Goal: Information Seeking & Learning: Learn about a topic

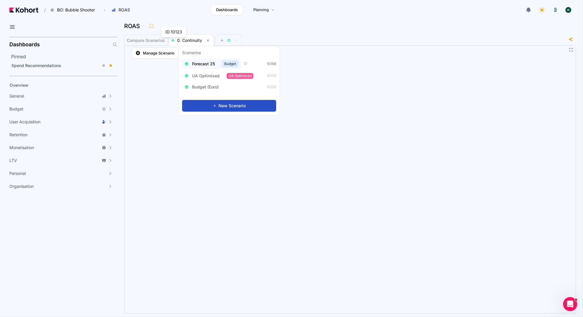
click at [211, 62] on span "Forecast 25" at bounding box center [203, 64] width 23 height 6
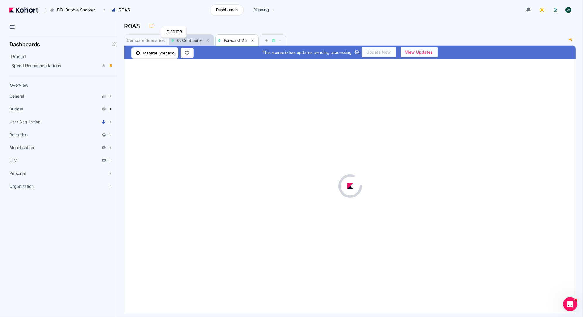
click at [188, 42] on span "0. Continuity" at bounding box center [189, 40] width 25 height 5
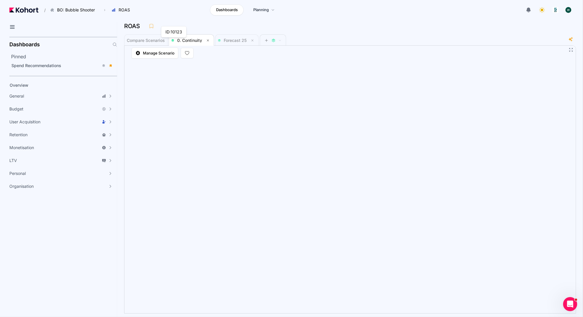
click at [209, 21] on header "/ BO: Bubble Shooter Go to products list BO: Backgammon BO: Bubble Shooter BO: …" at bounding box center [291, 11] width 583 height 22
click at [230, 38] on span "Forecast 25" at bounding box center [235, 40] width 23 height 5
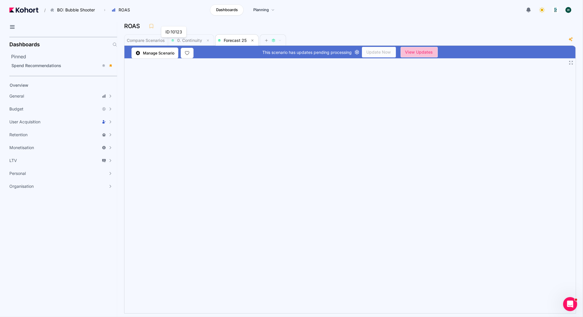
click at [419, 53] on span "View Updates" at bounding box center [419, 52] width 28 height 9
click at [189, 38] on body "/ BO: Bubble Shooter Go to products list BO: Backgammon BO: Bubble Shooter BO: …" at bounding box center [291, 158] width 583 height 317
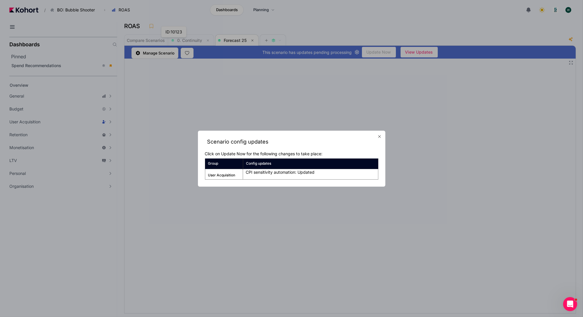
click at [380, 137] on icon "button" at bounding box center [379, 136] width 2 height 2
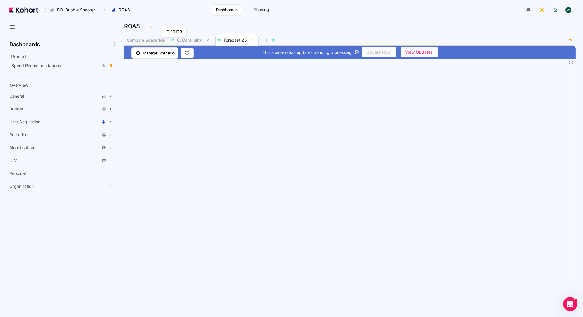
click at [384, 51] on mat-spinner-button "Update Now" at bounding box center [379, 52] width 34 height 11
click at [369, 31] on div "ROAS" at bounding box center [350, 28] width 452 height 12
click at [186, 38] on span "0. Continuity" at bounding box center [189, 39] width 25 height 5
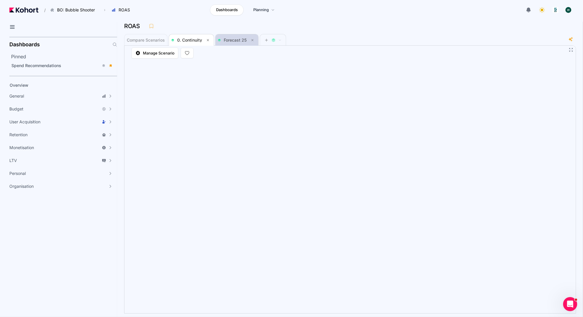
click at [235, 42] on span "Forecast 25" at bounding box center [237, 40] width 38 height 7
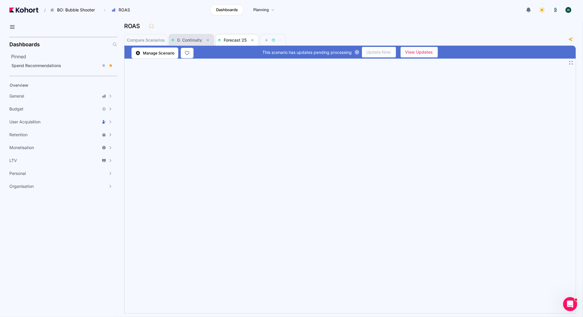
click at [179, 42] on span "0. Continuity" at bounding box center [191, 40] width 40 height 7
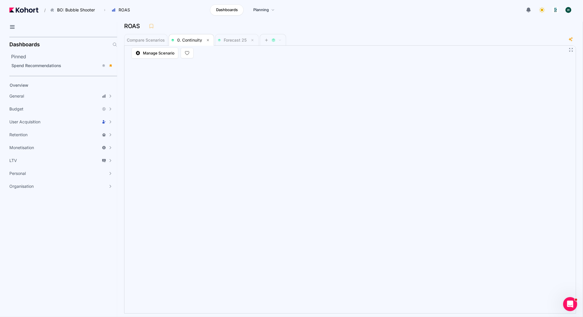
click at [413, 38] on div "Compare Scenarios 0. Continuity Forecast 25" at bounding box center [345, 40] width 443 height 12
click at [232, 42] on span "Forecast 25" at bounding box center [237, 40] width 38 height 7
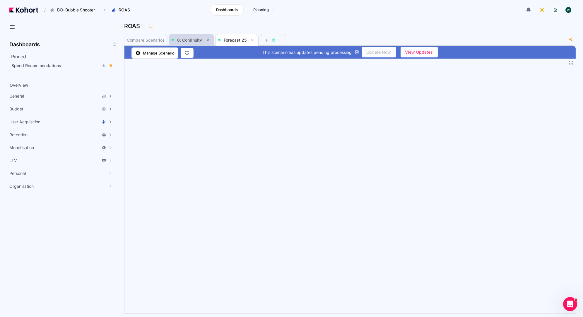
click at [192, 38] on span "0. Continuity" at bounding box center [189, 39] width 25 height 5
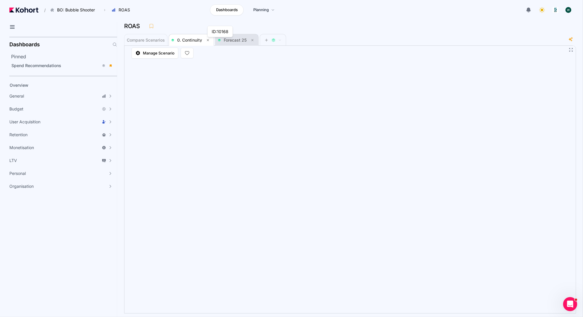
click at [221, 39] on app-svg-images at bounding box center [220, 40] width 5 height 3
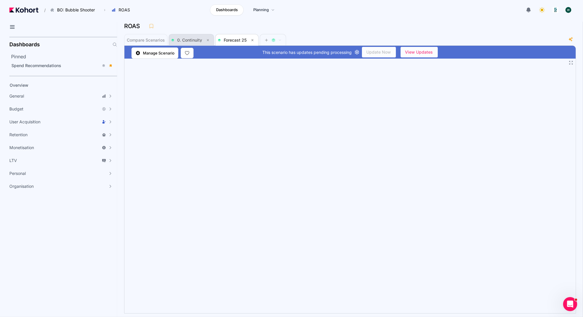
click at [190, 41] on span "0. Continuity" at bounding box center [189, 39] width 25 height 5
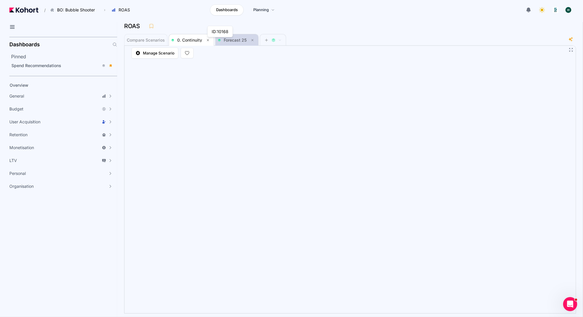
click at [221, 39] on app-svg-images at bounding box center [220, 40] width 5 height 3
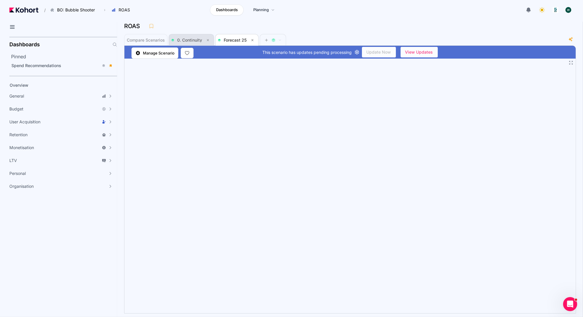
click at [187, 35] on span "0. Continuity" at bounding box center [191, 40] width 40 height 12
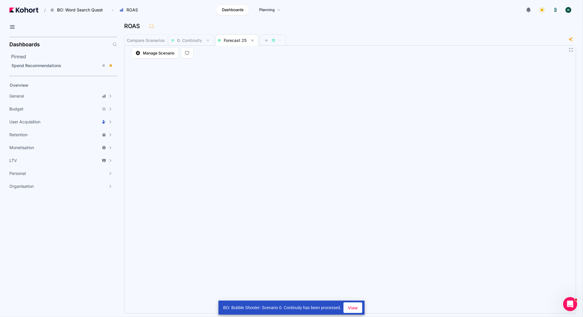
scroll to position [0, 0]
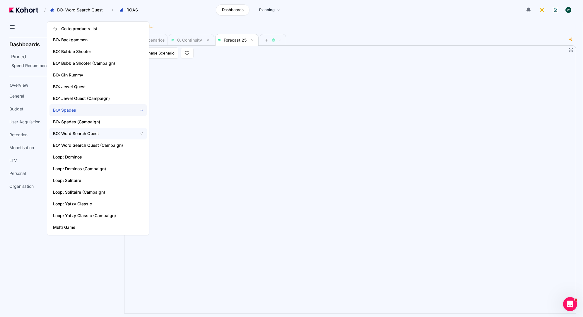
click at [87, 110] on span "BO: Spades" at bounding box center [91, 110] width 77 height 6
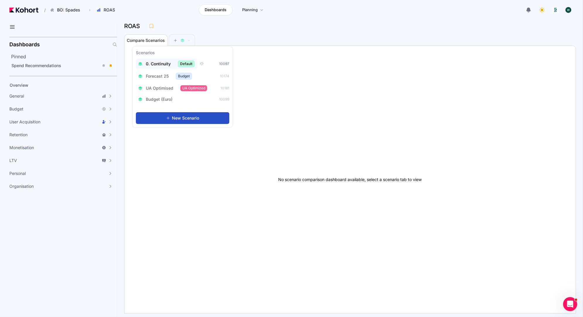
click at [164, 63] on span "0. Continuity" at bounding box center [158, 64] width 25 height 6
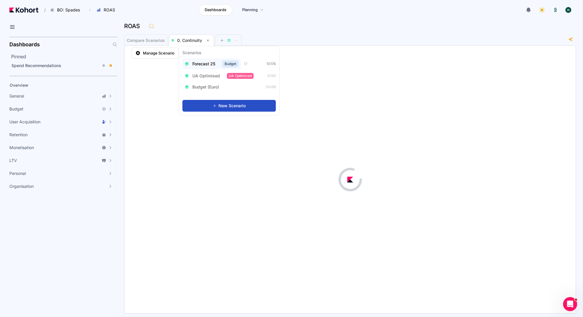
click at [212, 64] on span "Forecast 25" at bounding box center [203, 64] width 23 height 6
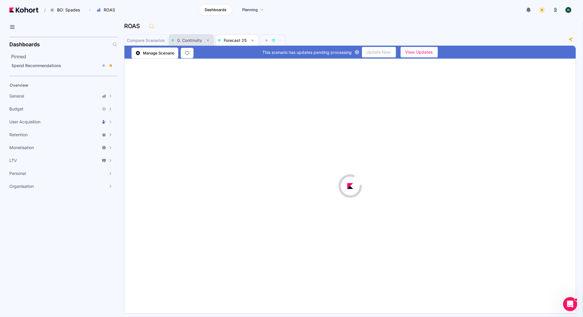
click at [186, 39] on span "0. Continuity" at bounding box center [189, 40] width 25 height 5
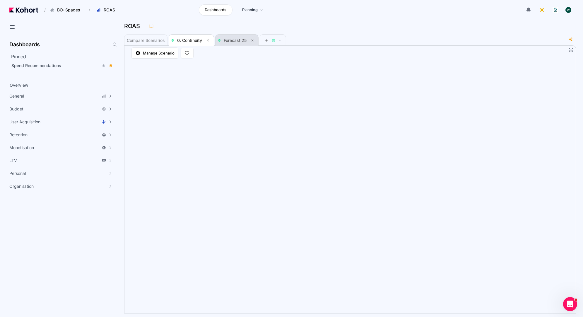
click at [236, 41] on span "Forecast 25" at bounding box center [235, 40] width 23 height 5
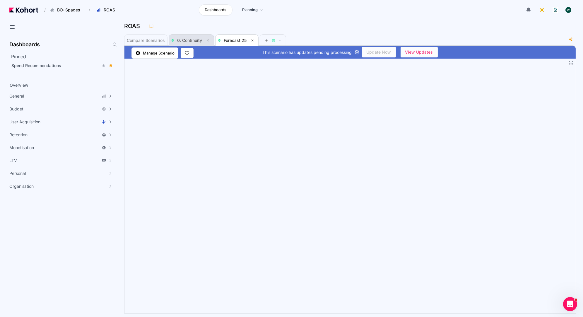
click at [183, 41] on span "0. Continuity" at bounding box center [189, 40] width 25 height 5
